Goal: Navigation & Orientation: Go to known website

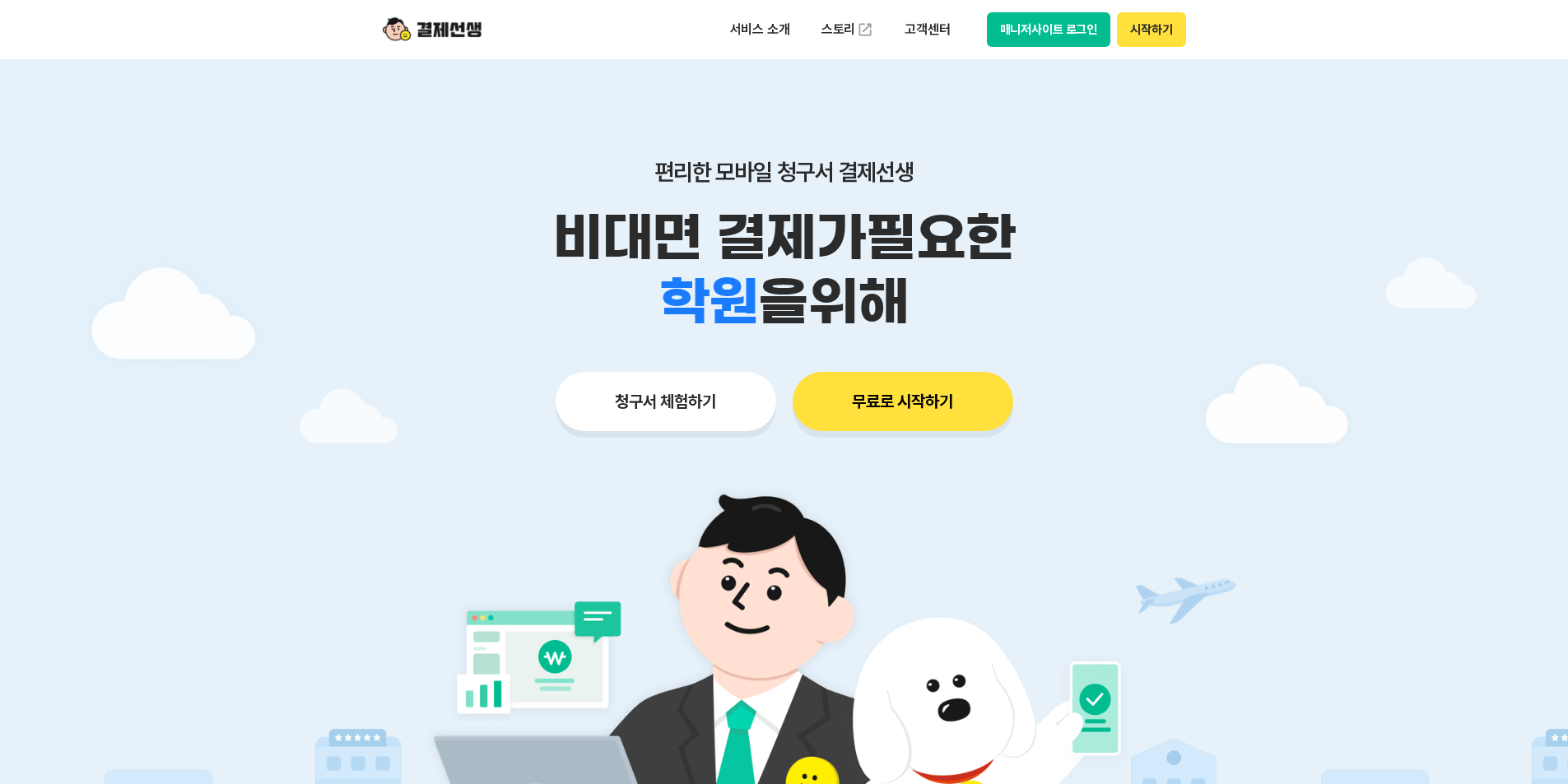
click at [1066, 31] on button "매니저사이트 로그인" at bounding box center [1049, 30] width 124 height 35
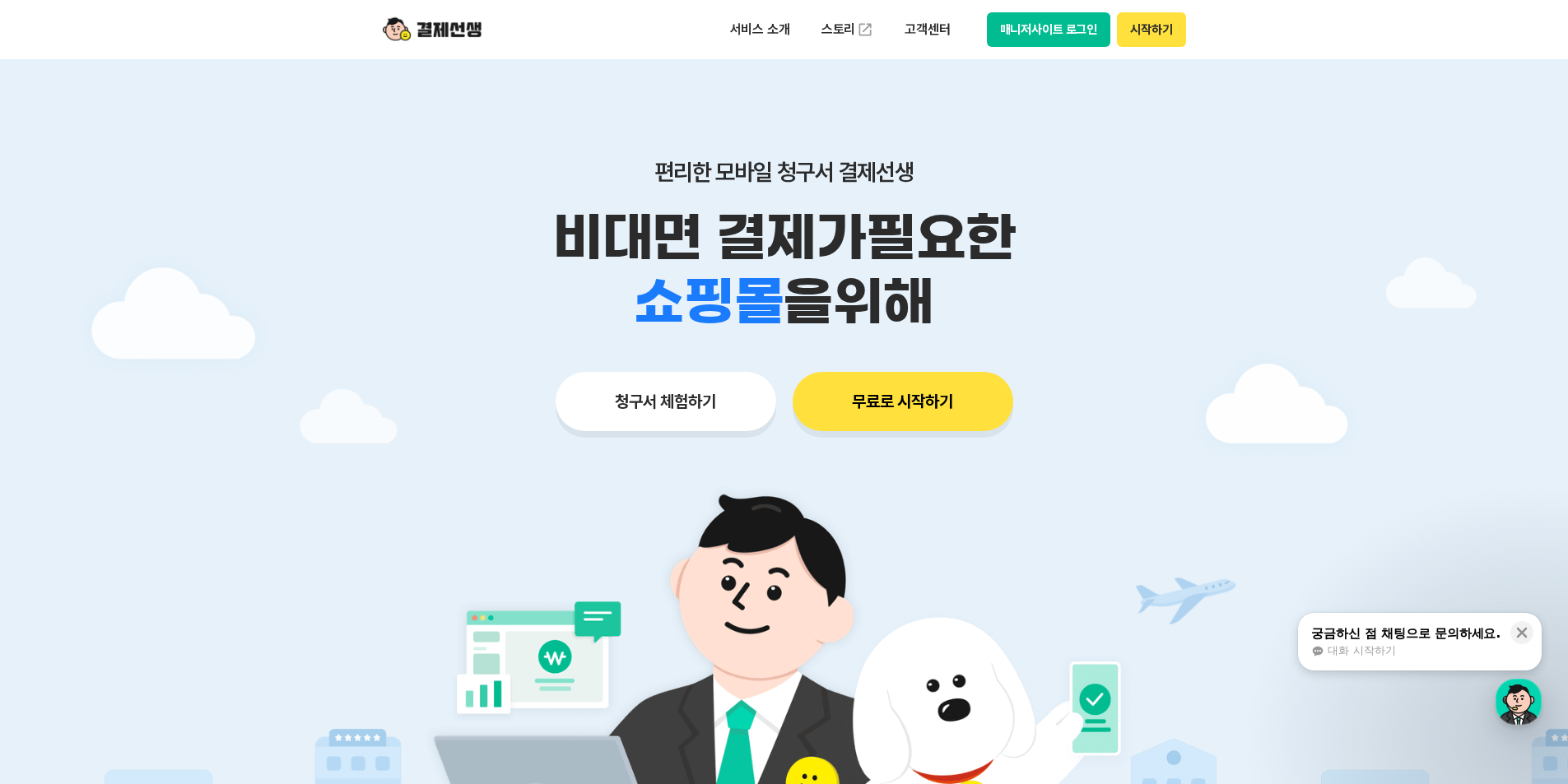
click at [1014, 25] on button "매니저사이트 로그인" at bounding box center [1049, 30] width 124 height 35
click at [1042, 28] on button "매니저사이트 로그인" at bounding box center [1049, 30] width 124 height 35
click at [1066, 38] on button "매니저사이트 로그인" at bounding box center [1049, 30] width 124 height 35
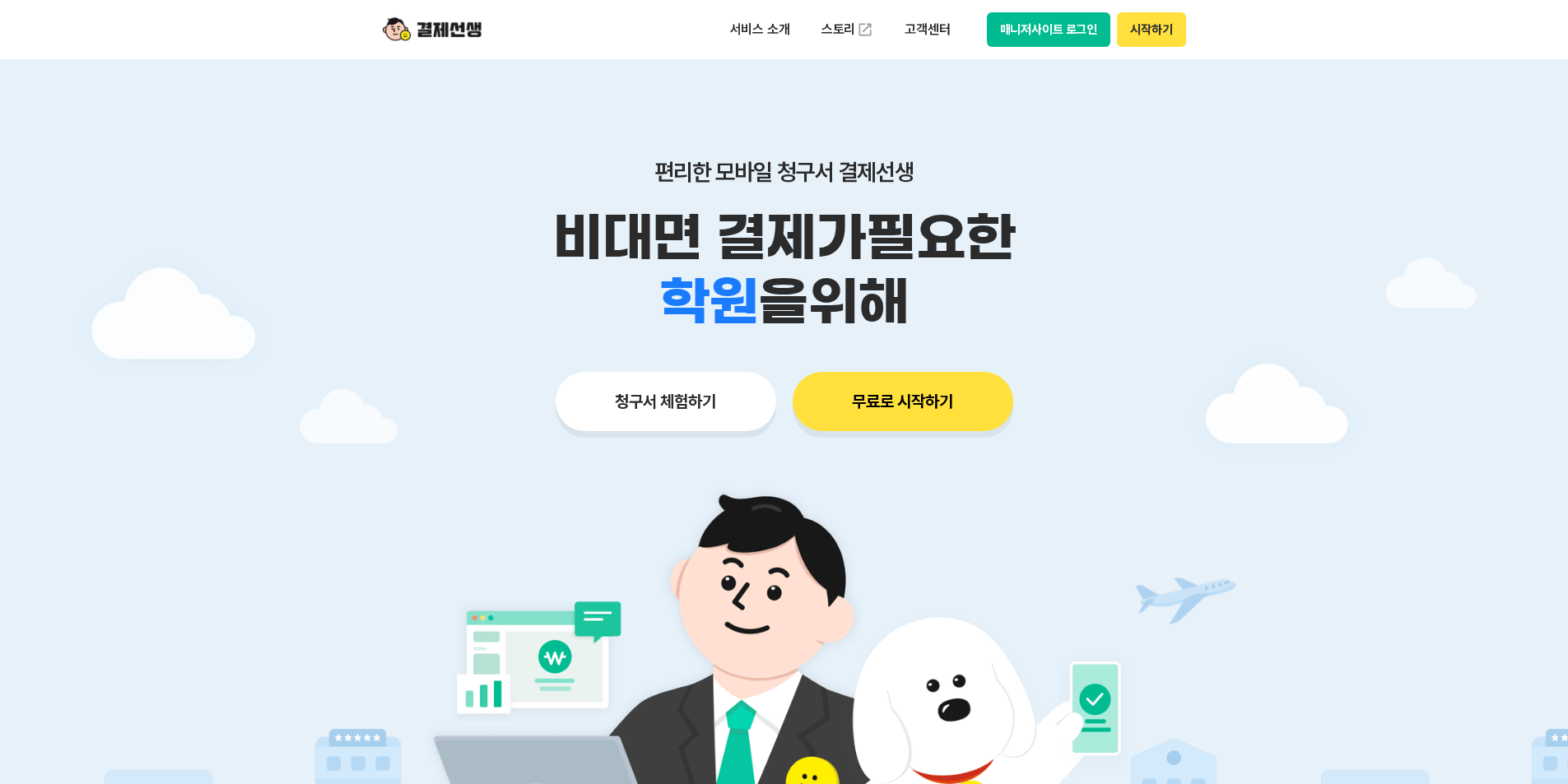
click at [1045, 30] on button "매니저사이트 로그인" at bounding box center [1049, 30] width 124 height 35
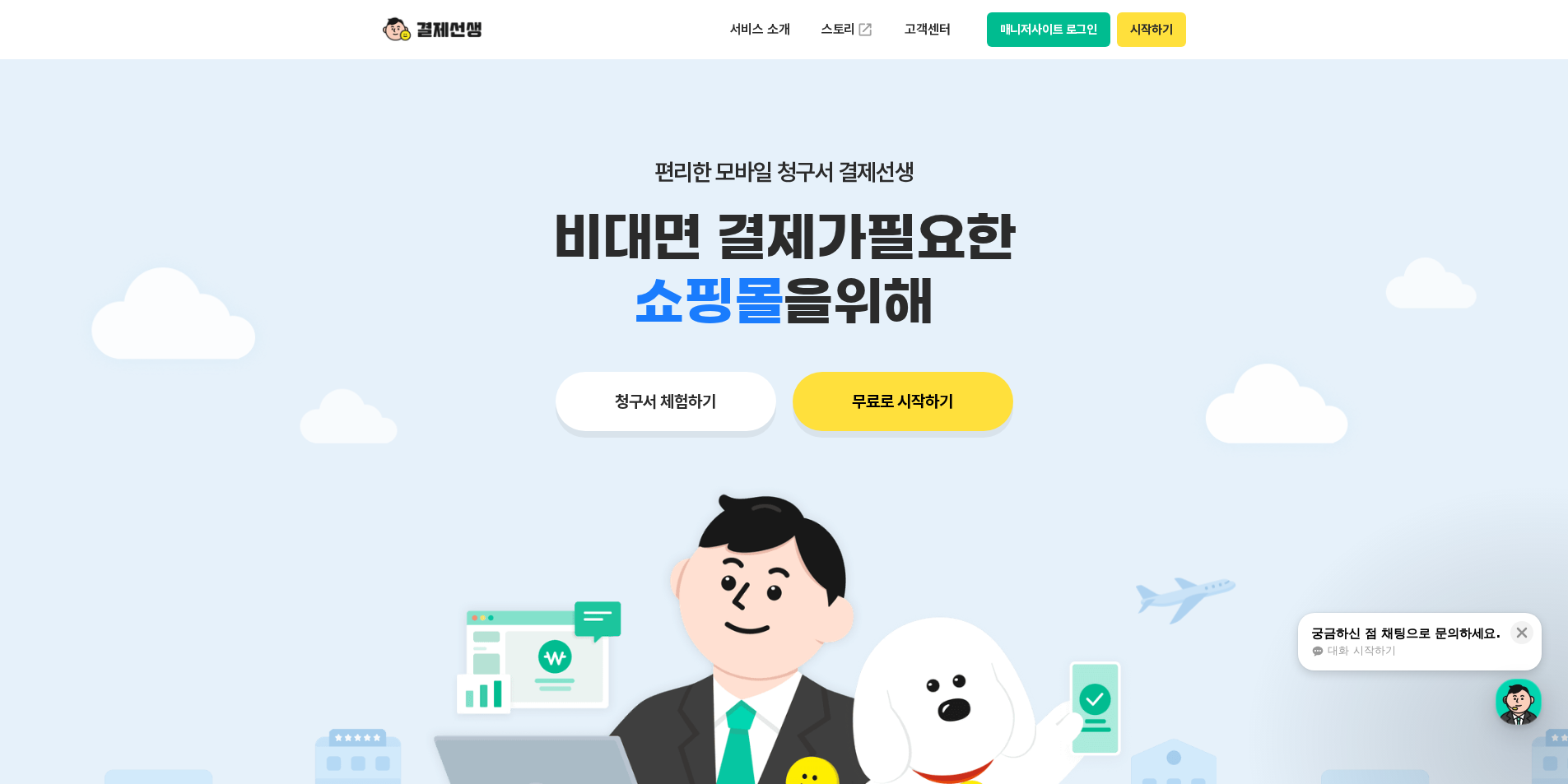
click at [1029, 23] on button "매니저사이트 로그인" at bounding box center [1049, 30] width 124 height 35
